Goal: Complete application form

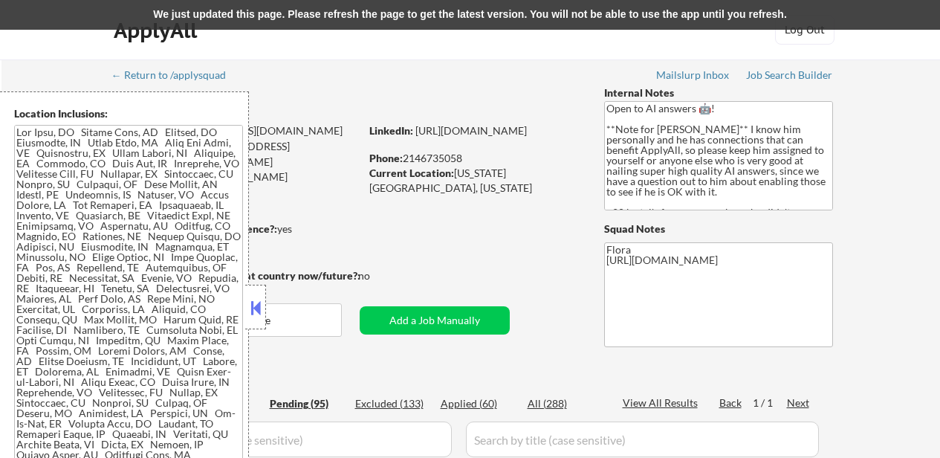
select select ""pending""
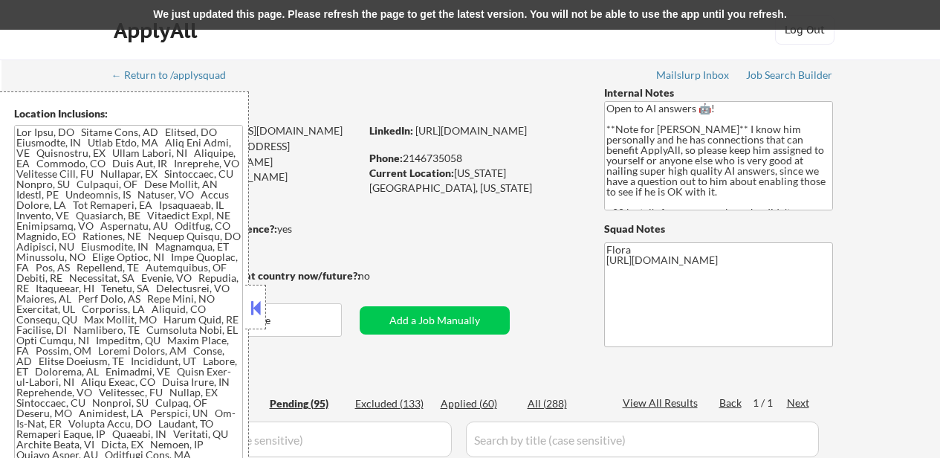
select select ""pending""
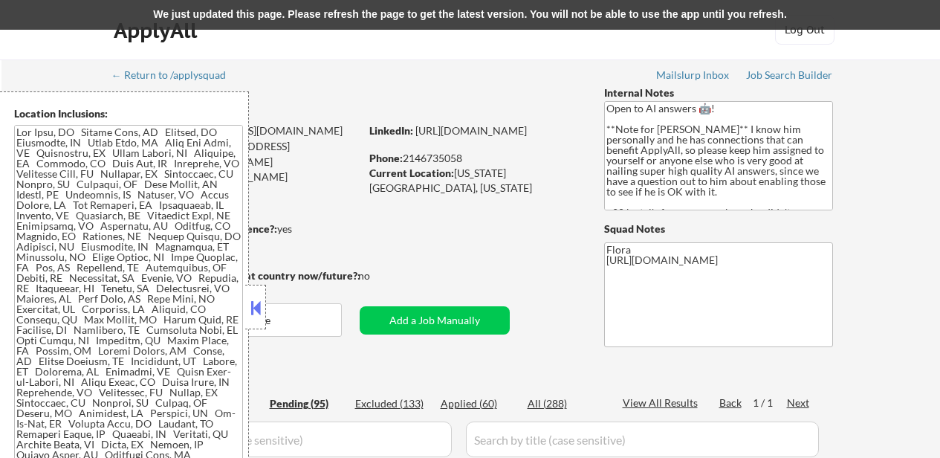
select select ""pending""
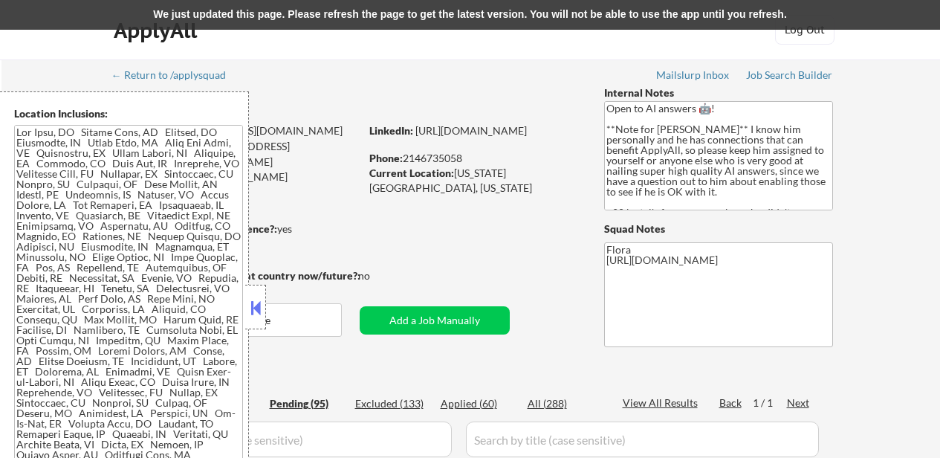
select select ""pending""
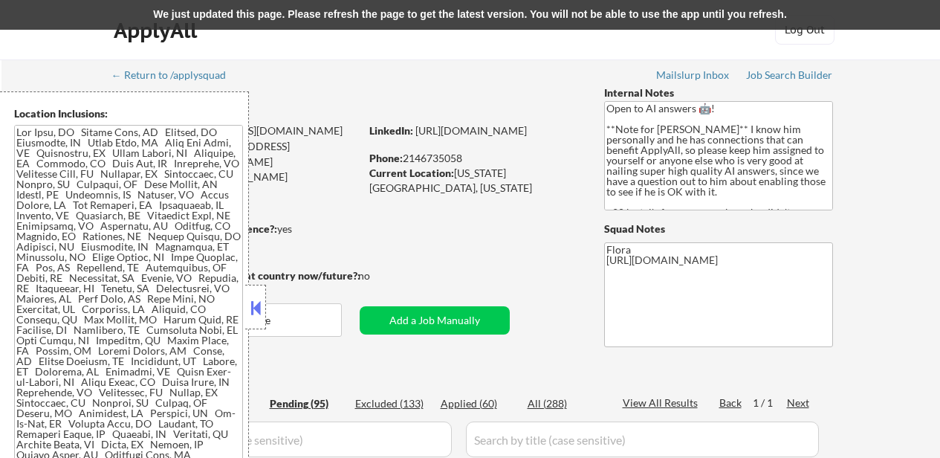
select select ""pending""
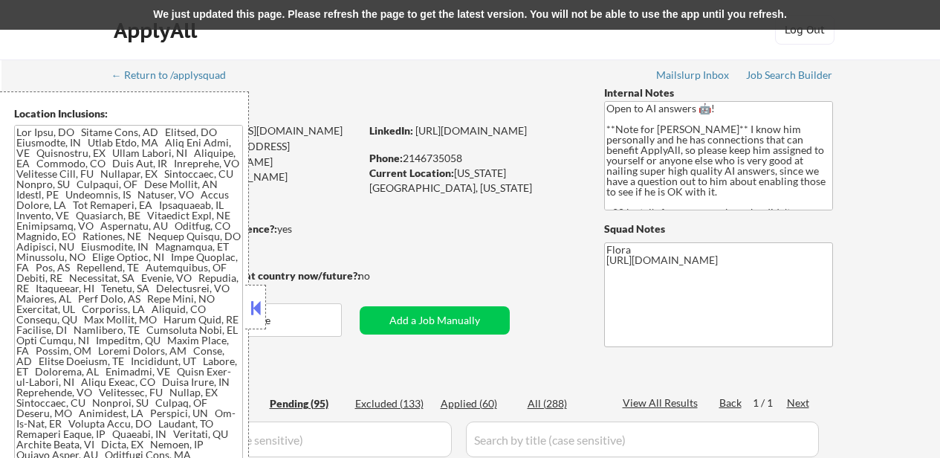
select select ""pending""
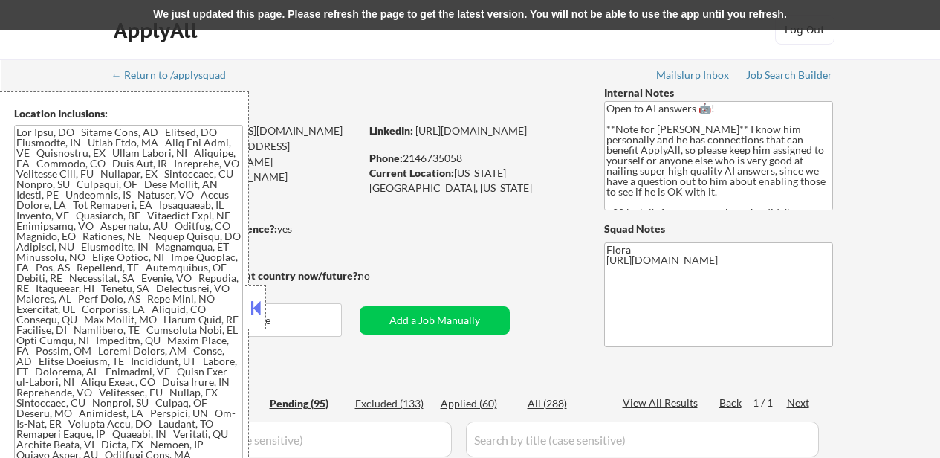
select select ""pending""
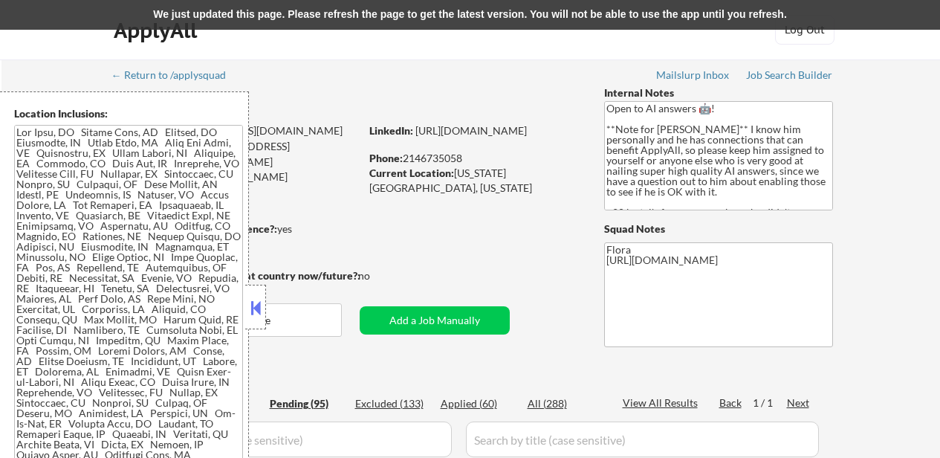
select select ""pending""
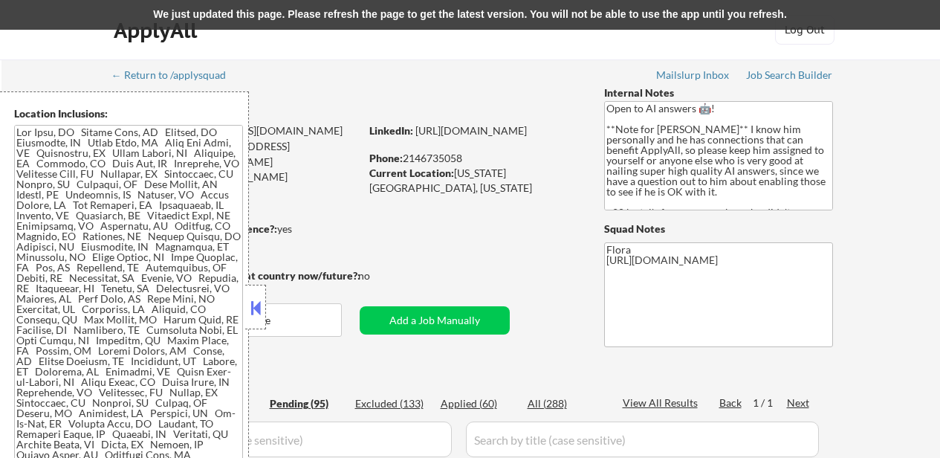
select select ""pending""
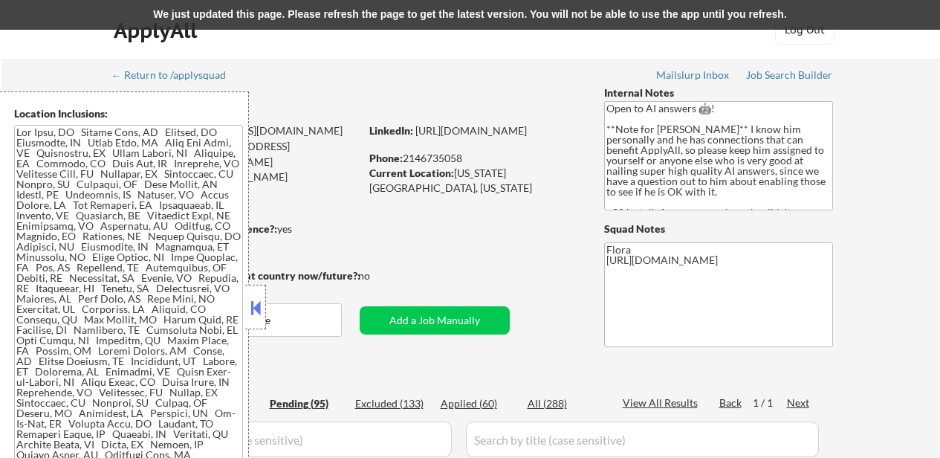
select select ""pending""
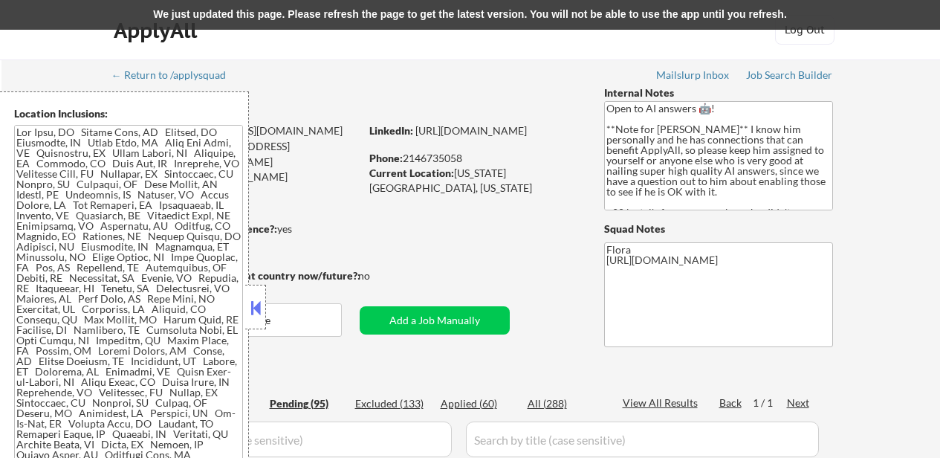
select select ""pending""
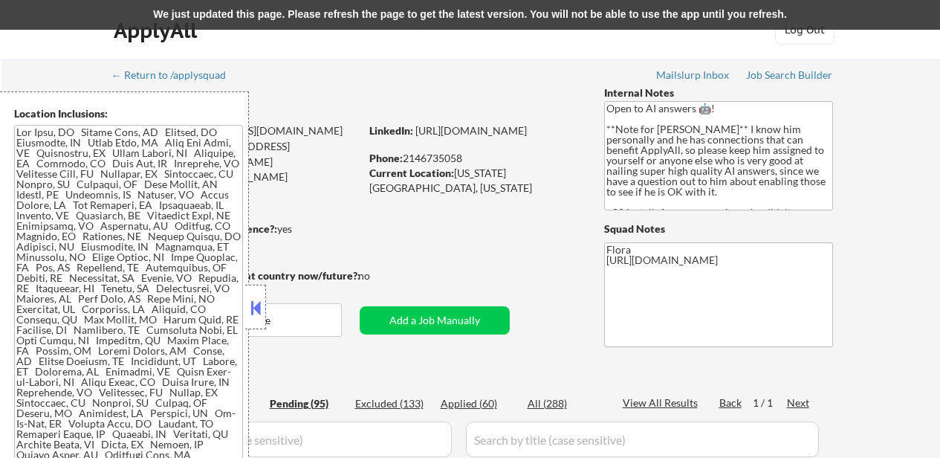
select select ""pending""
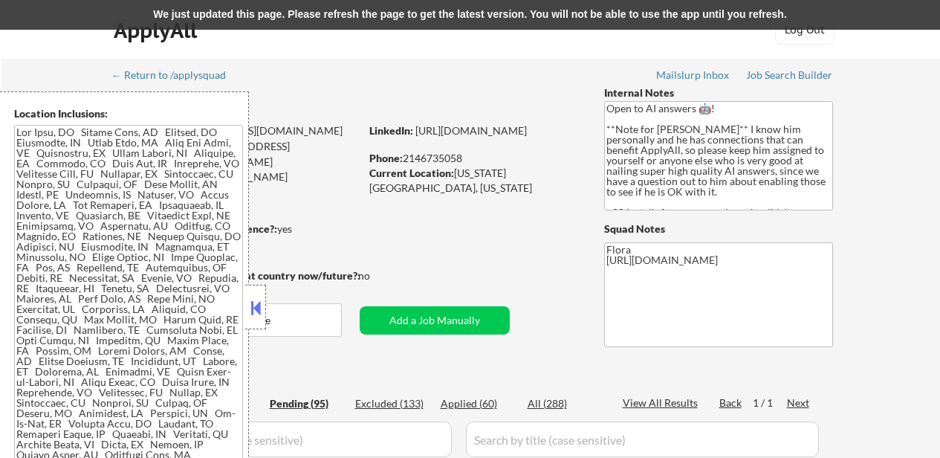
select select ""pending""
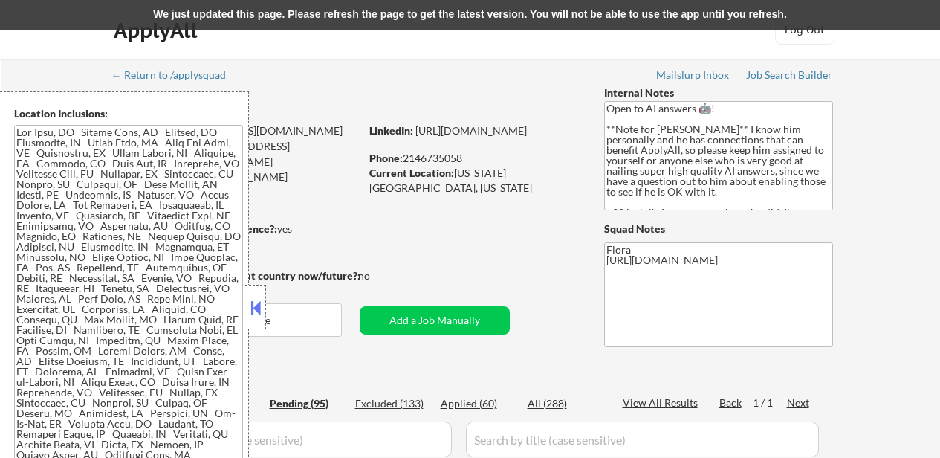
select select ""pending""
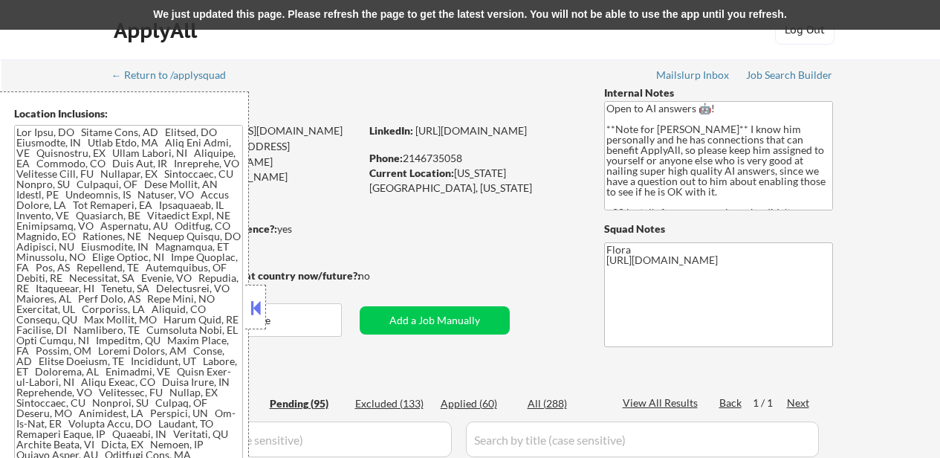
select select ""pending""
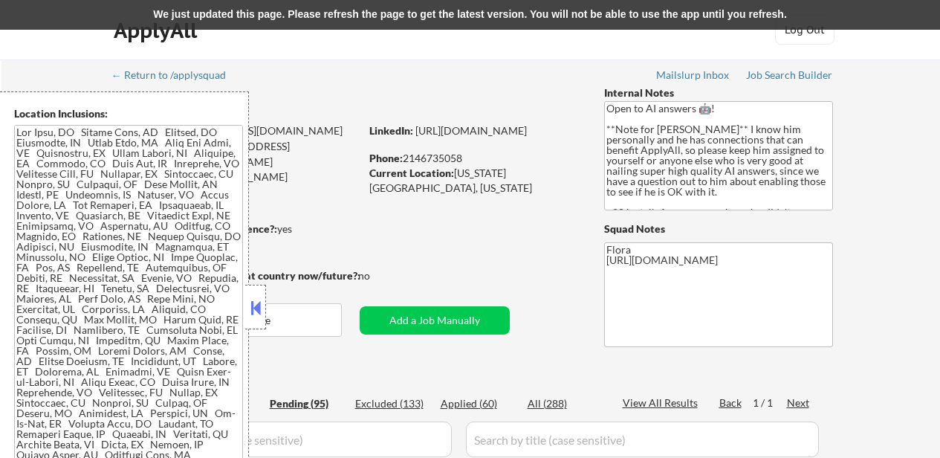
select select ""pending""
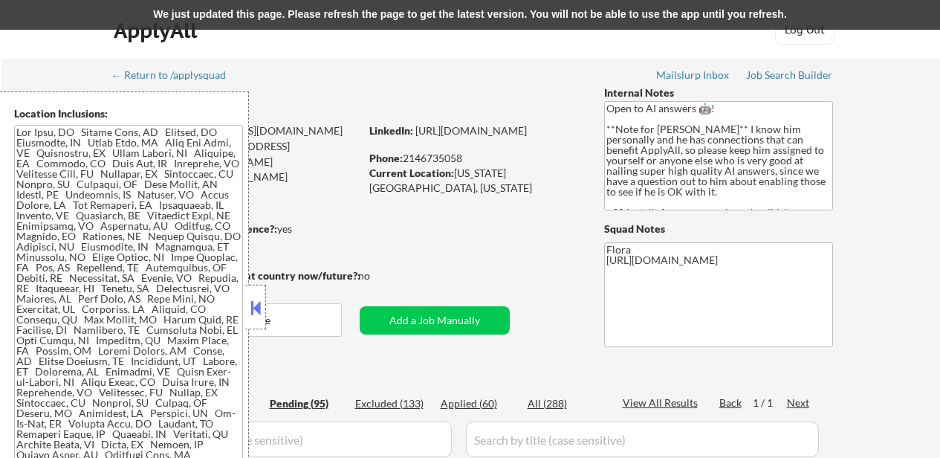
select select ""pending""
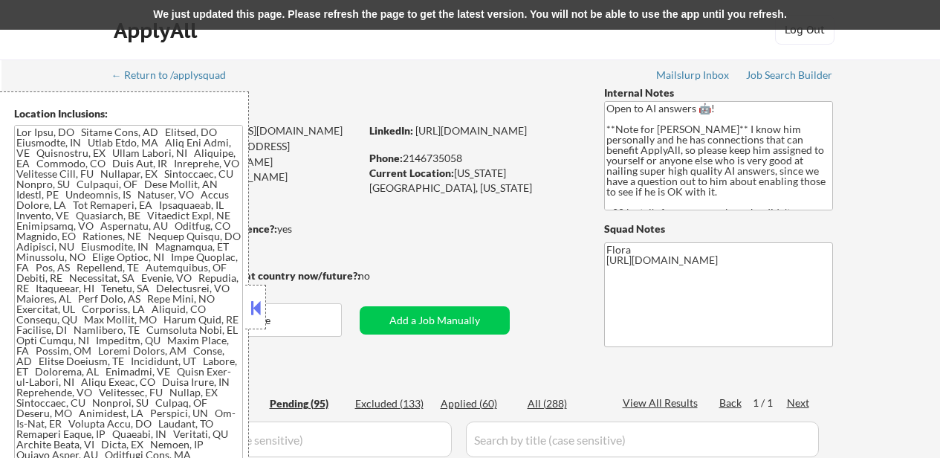
select select ""pending""
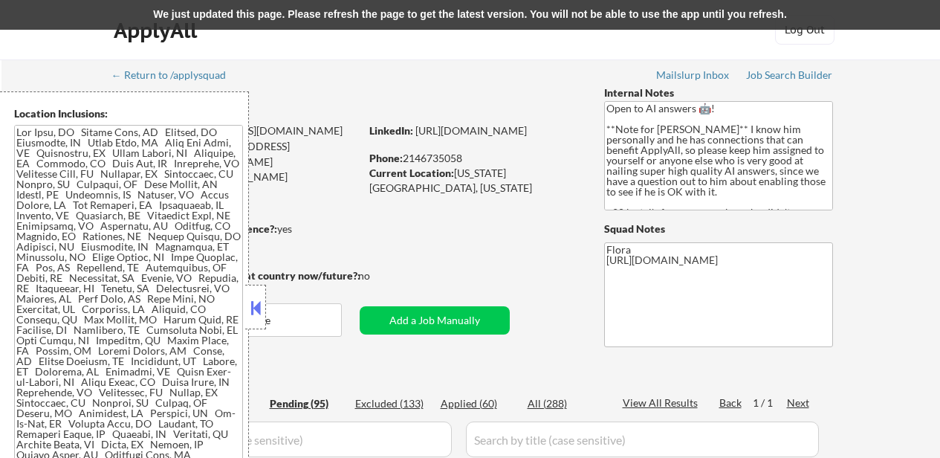
select select ""pending""
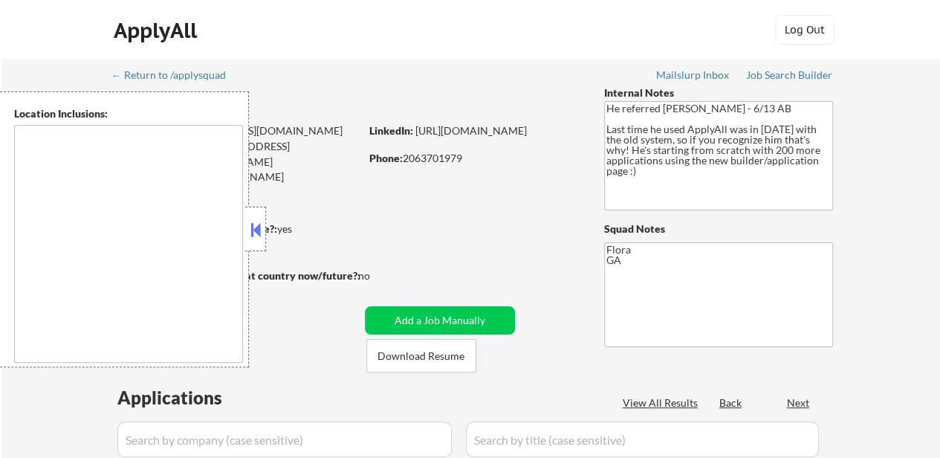
type textarea "Atlanta, GA Decatur, GA East Point, GA Brookhaven, GA Sandy Springs, GA Dunwood…"
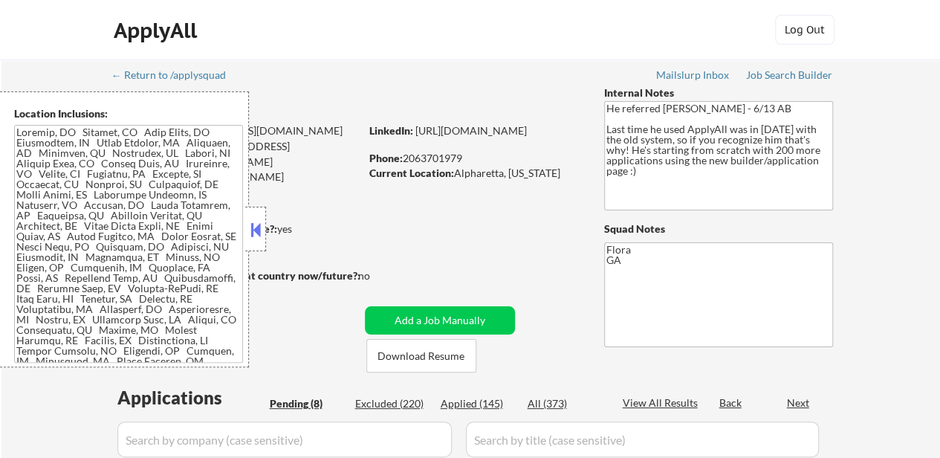
select select ""pending""
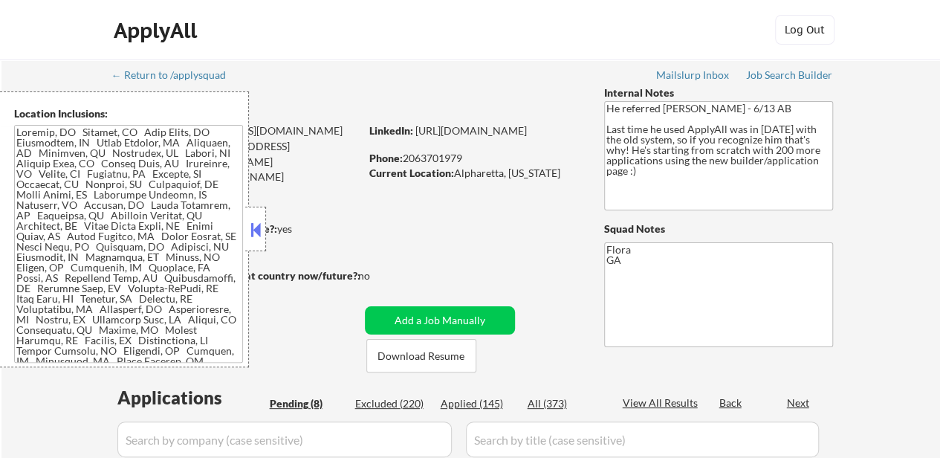
select select ""pending""
click at [260, 228] on button at bounding box center [256, 230] width 16 height 22
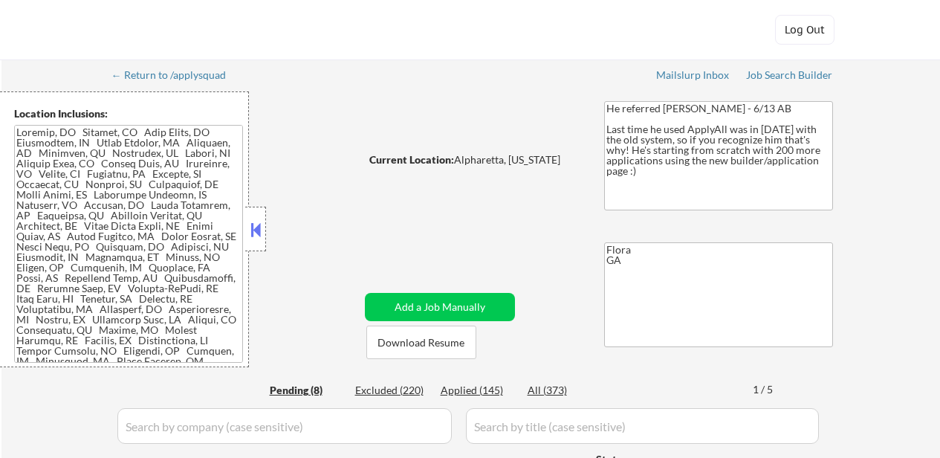
select select ""pending""
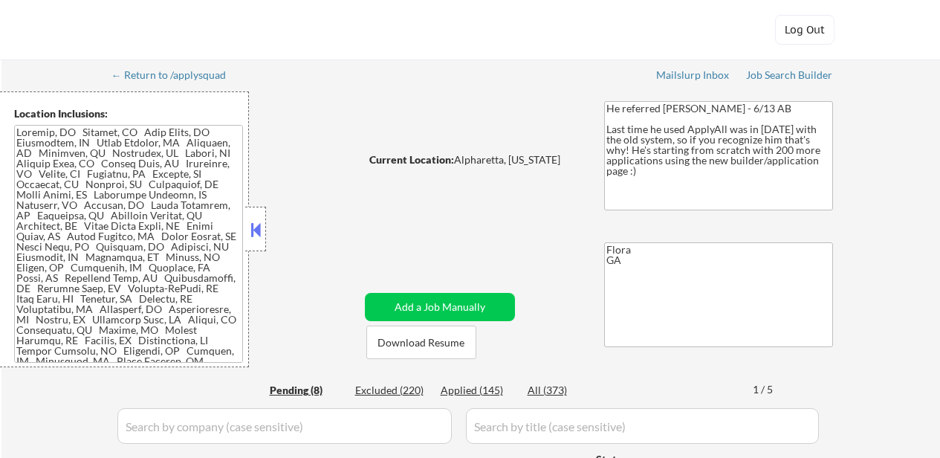
select select ""pending""
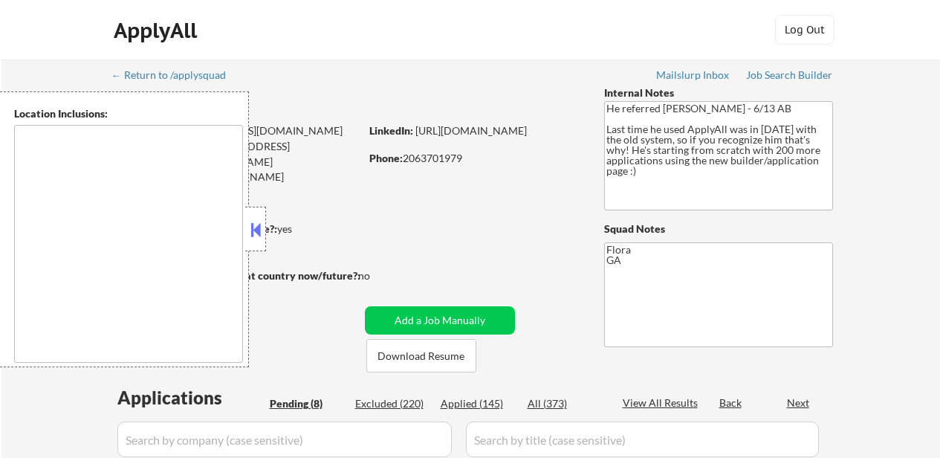
select select ""pending""
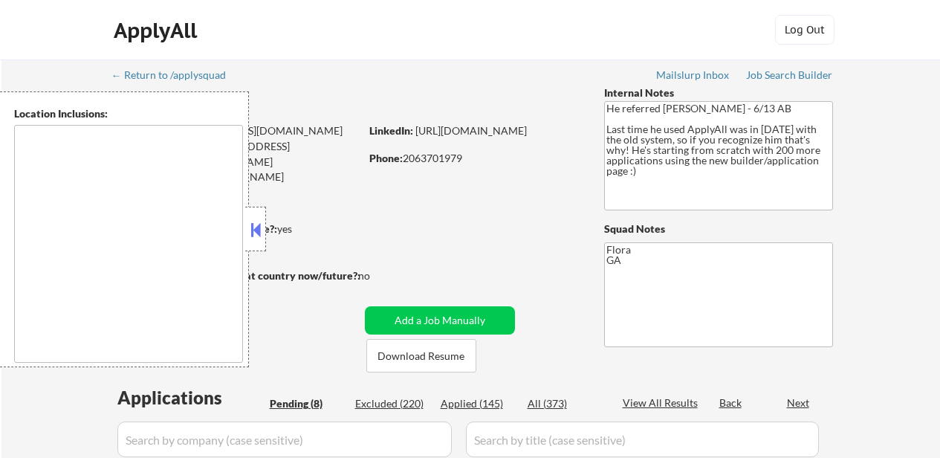
select select ""pending""
type textarea "Atlanta, GA Decatur, GA East Point, GA Brookhaven, GA Sandy Springs, GA Dunwood…"
